Goal: Task Accomplishment & Management: Manage account settings

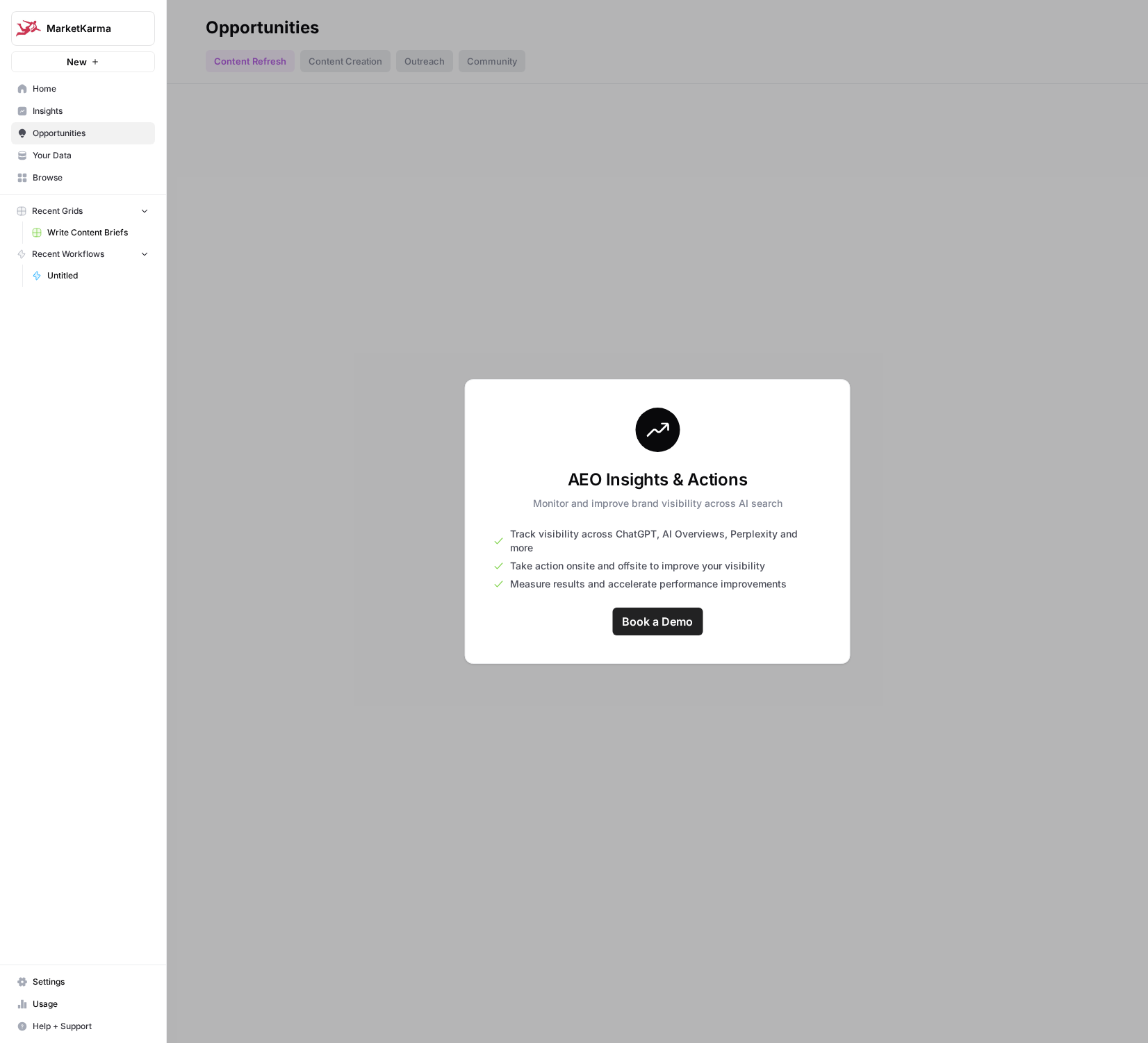
click at [0, 554] on html "MarketKarma New Home Insights Opportunities Your Data Browse Recent Grids Write…" at bounding box center [574, 521] width 1148 height 1043
click at [391, 279] on div at bounding box center [657, 521] width 982 height 1043
drag, startPoint x: 50, startPoint y: 152, endPoint x: 491, endPoint y: 320, distance: 471.9
click at [54, 157] on span "Your Data" at bounding box center [91, 155] width 116 height 13
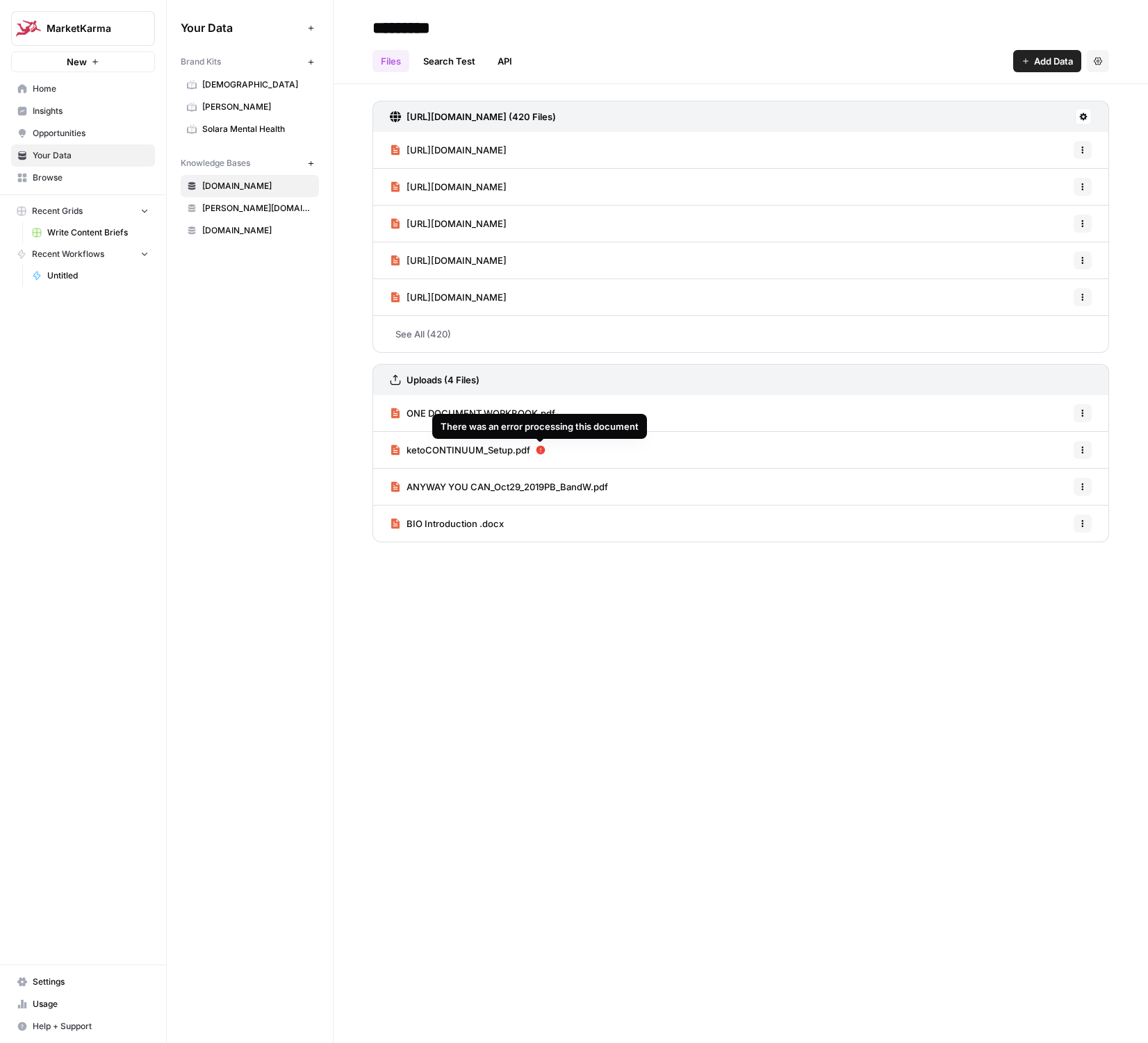
drag, startPoint x: 185, startPoint y: 127, endPoint x: 538, endPoint y: 444, distance: 474.4
click at [1083, 446] on icon "button" at bounding box center [1082, 450] width 8 height 8
click at [1050, 478] on span "Delete File" at bounding box center [1051, 481] width 45 height 14
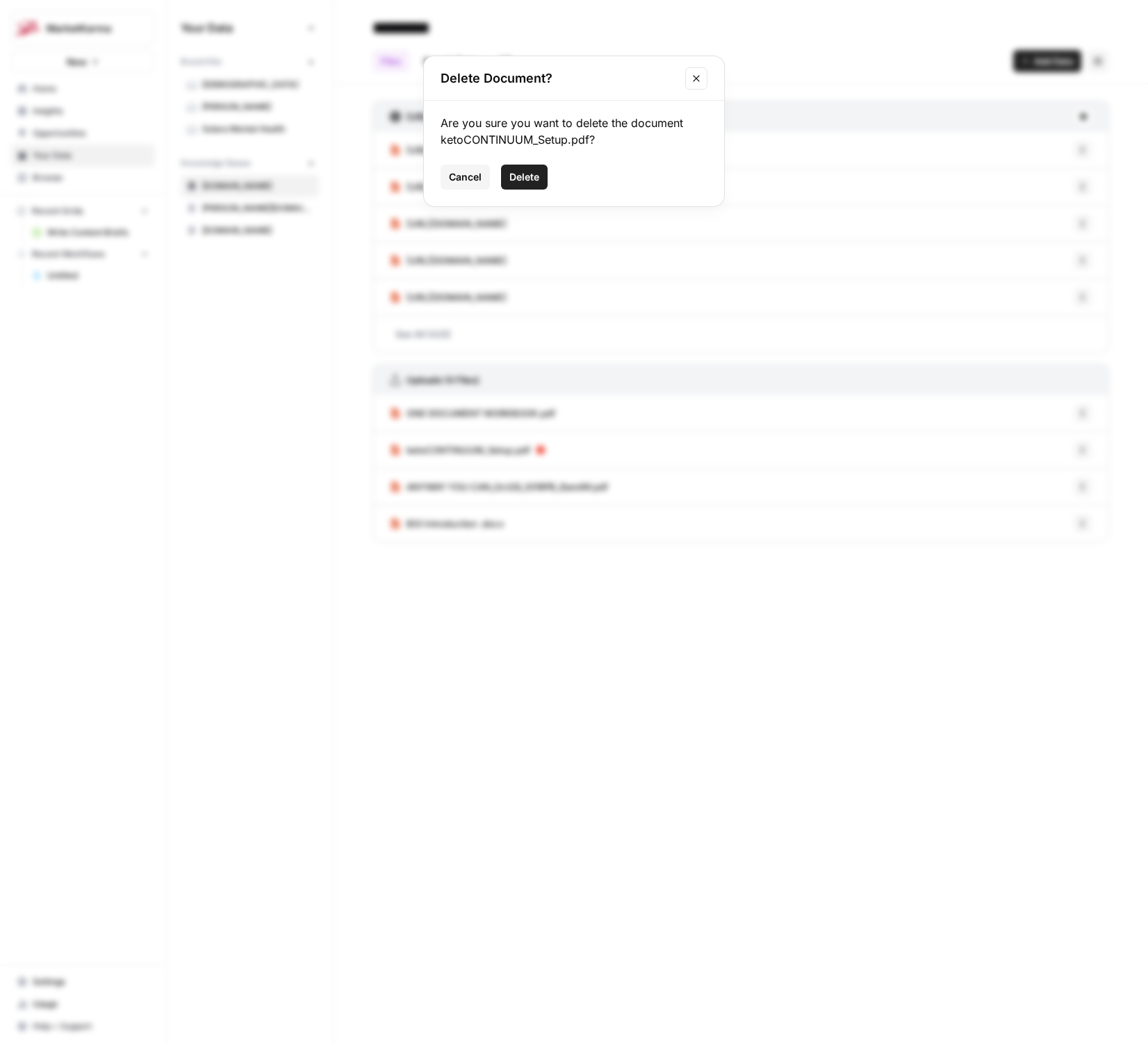
click at [521, 179] on span "Delete" at bounding box center [524, 177] width 30 height 14
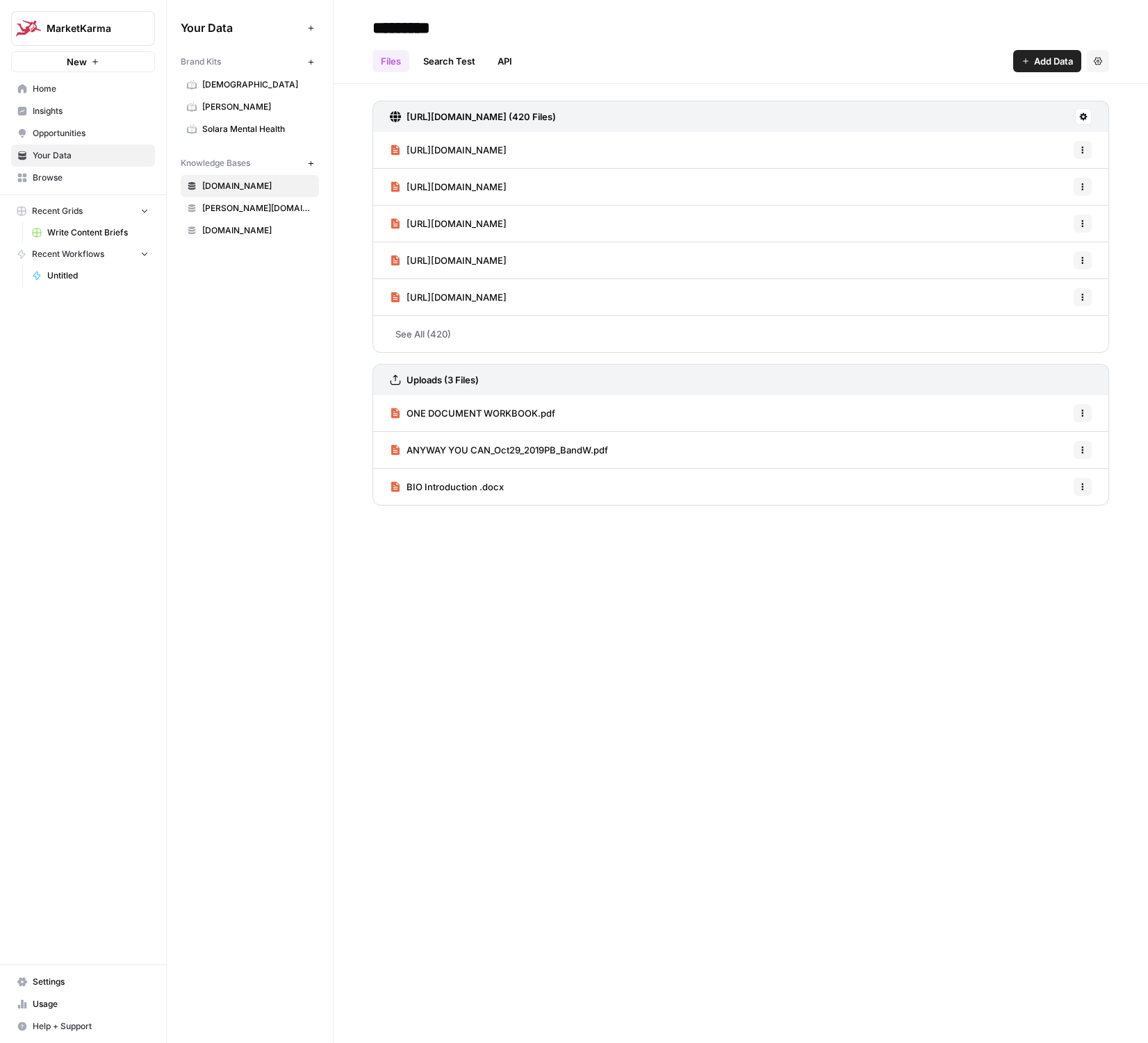
click at [1034, 55] on span "Add Data" at bounding box center [1053, 61] width 39 height 14
click at [969, 96] on span "Upload Files" at bounding box center [1001, 94] width 127 height 14
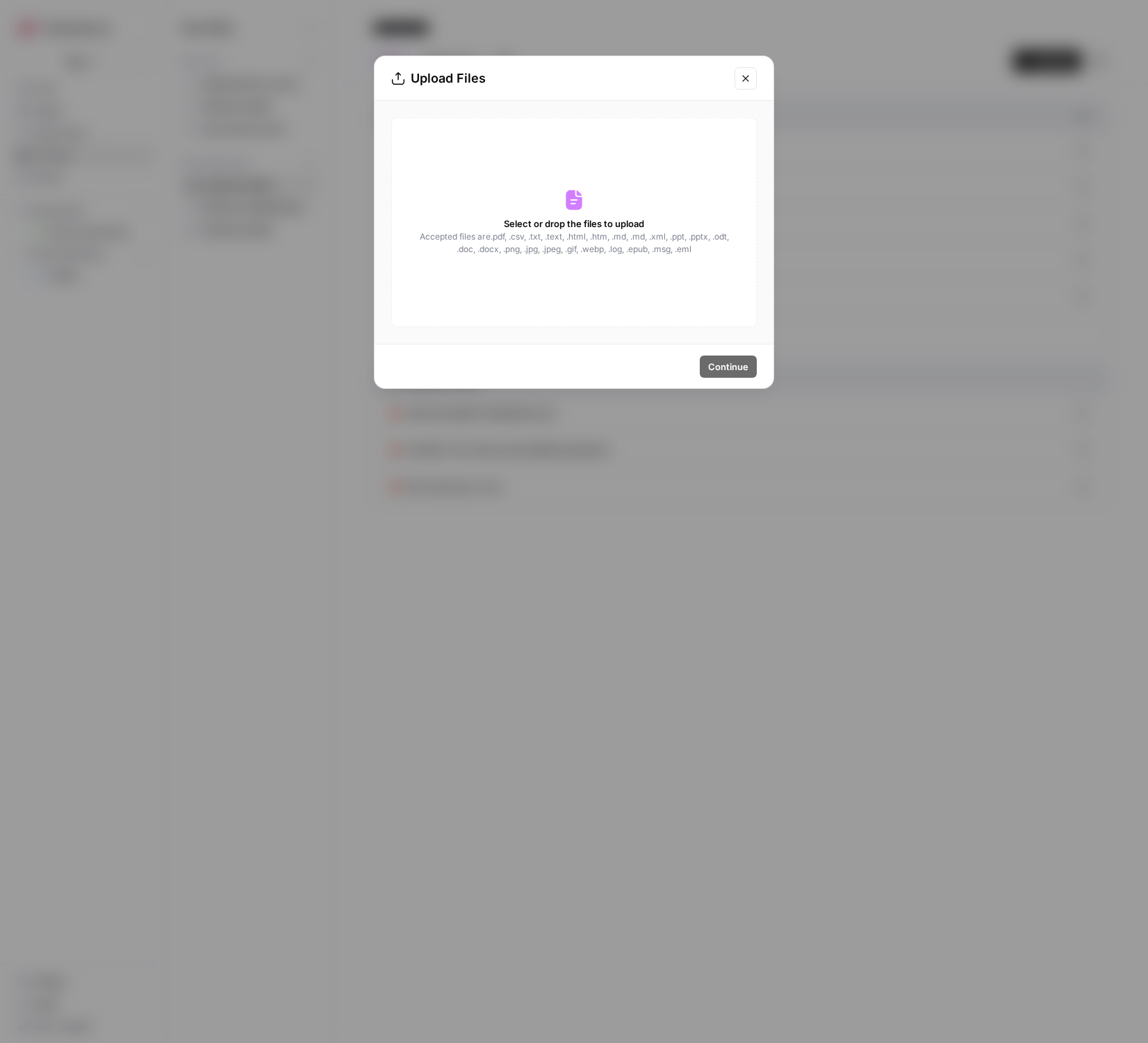
click at [569, 222] on span "Select or drop the files to upload" at bounding box center [574, 224] width 141 height 14
